Goal: Navigation & Orientation: Find specific page/section

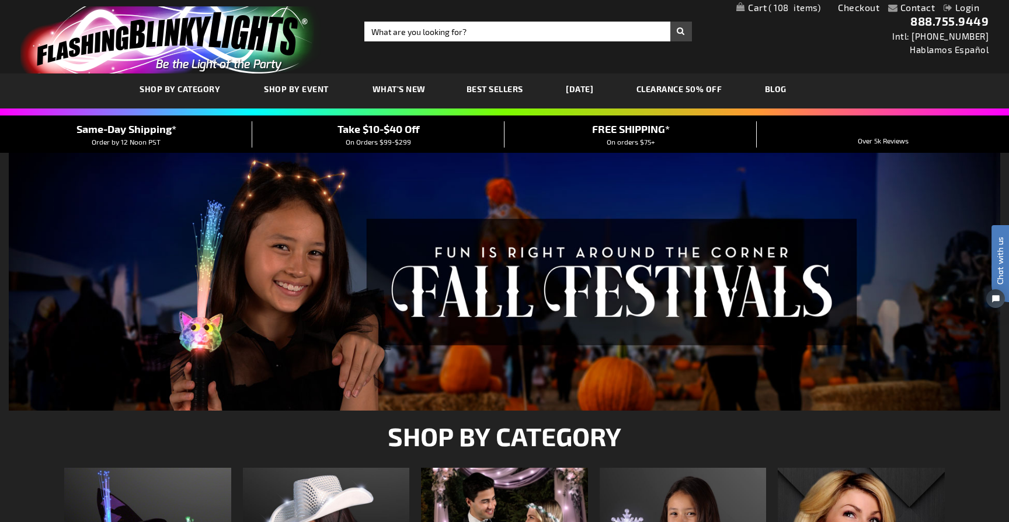
click at [389, 130] on span "Take $10-$40 Off" at bounding box center [378, 129] width 82 height 13
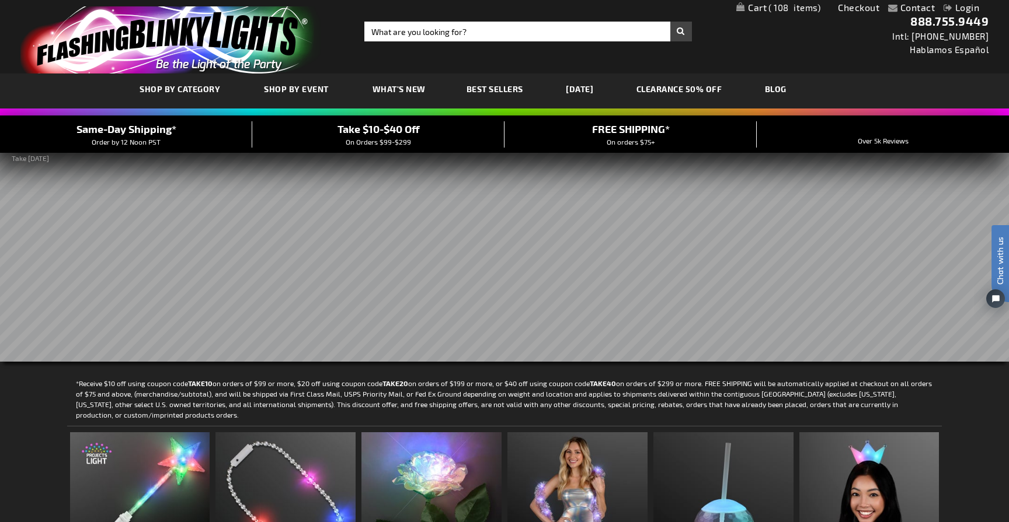
click at [148, 46] on img "store logo" at bounding box center [170, 39] width 301 height 67
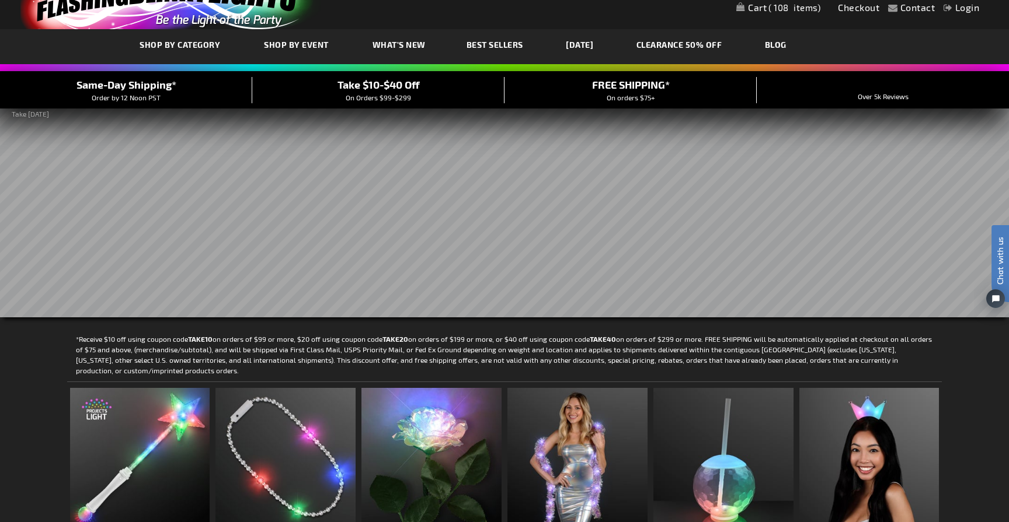
scroll to position [48, 0]
